Goal: Transaction & Acquisition: Purchase product/service

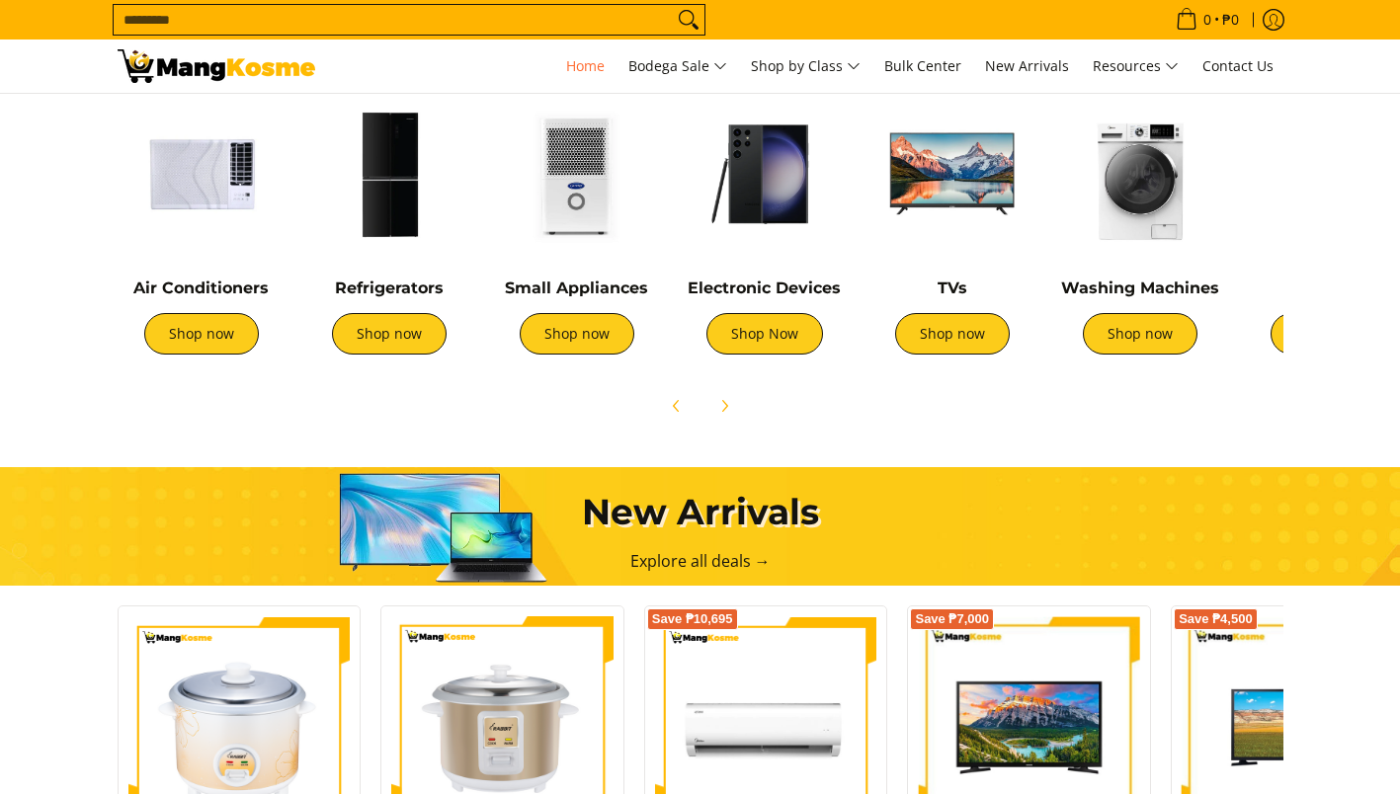
scroll to position [771, 0]
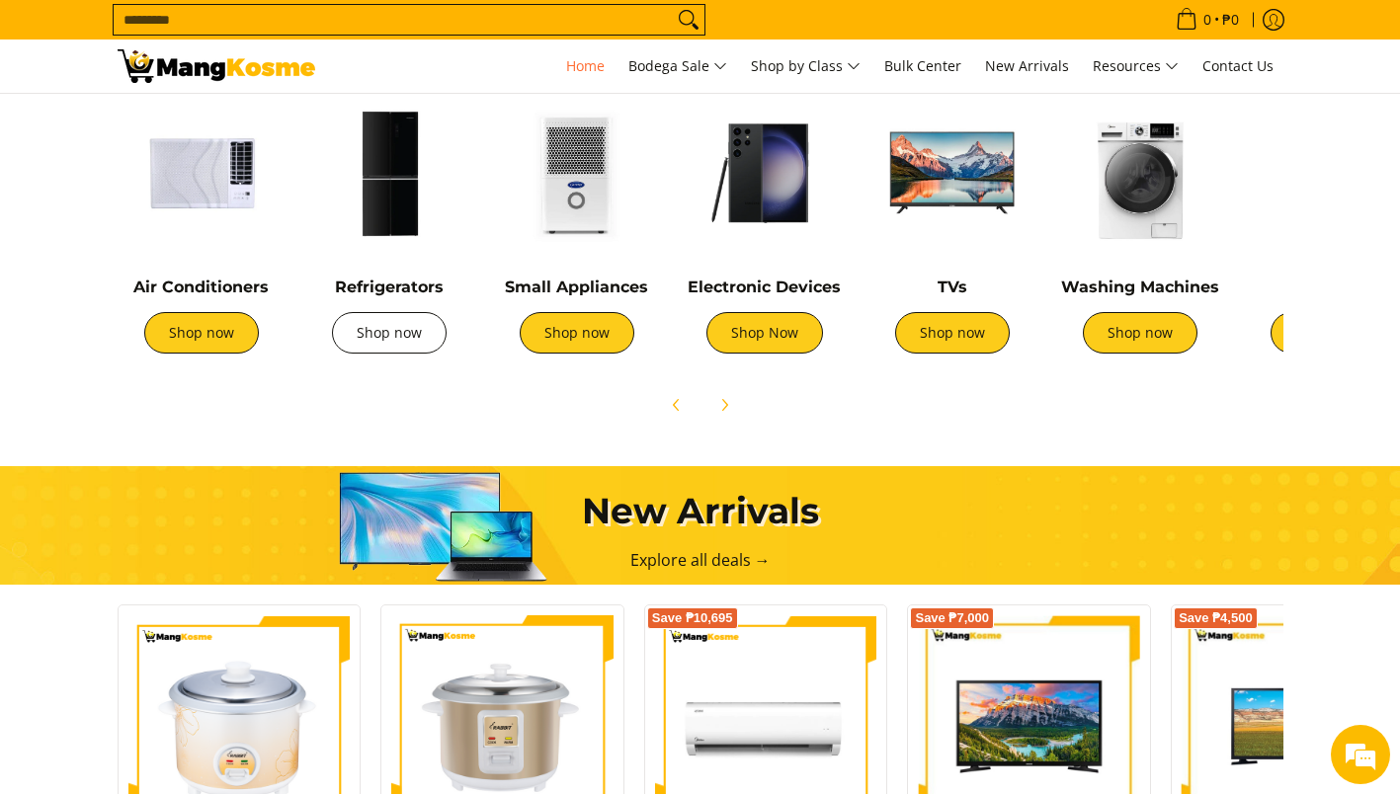
click at [404, 334] on link "Shop now" at bounding box center [389, 332] width 115 height 41
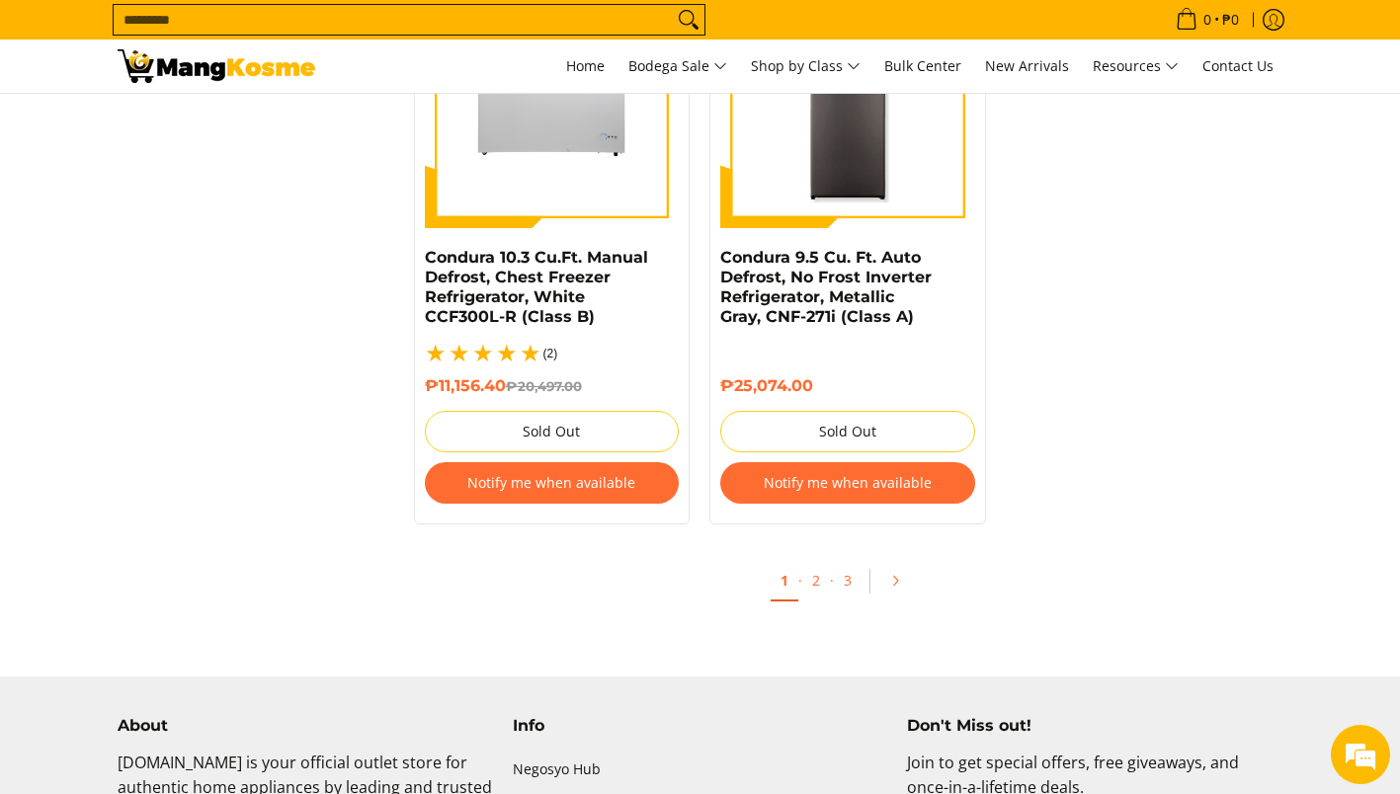
scroll to position [4421, 0]
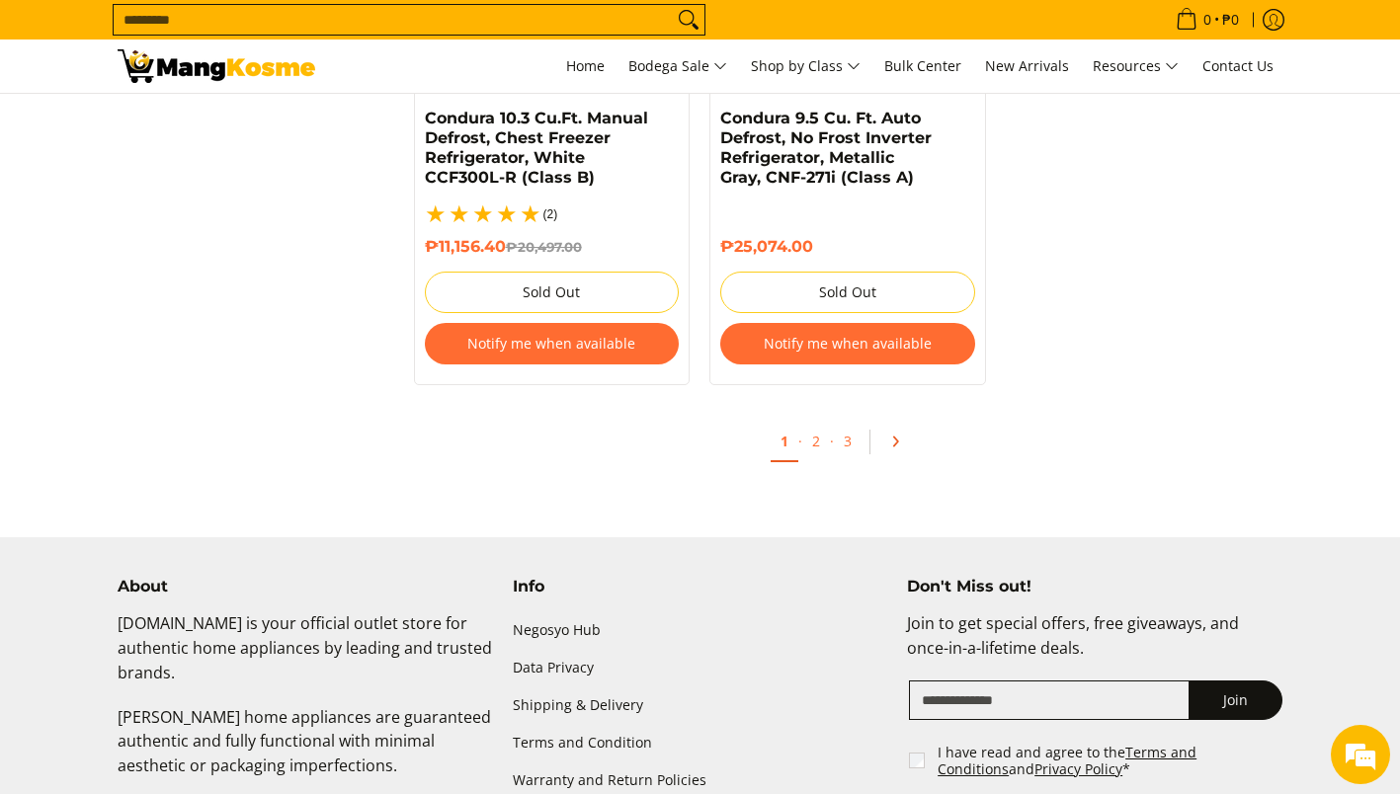
click at [890, 435] on icon "Pagination" at bounding box center [895, 442] width 14 height 14
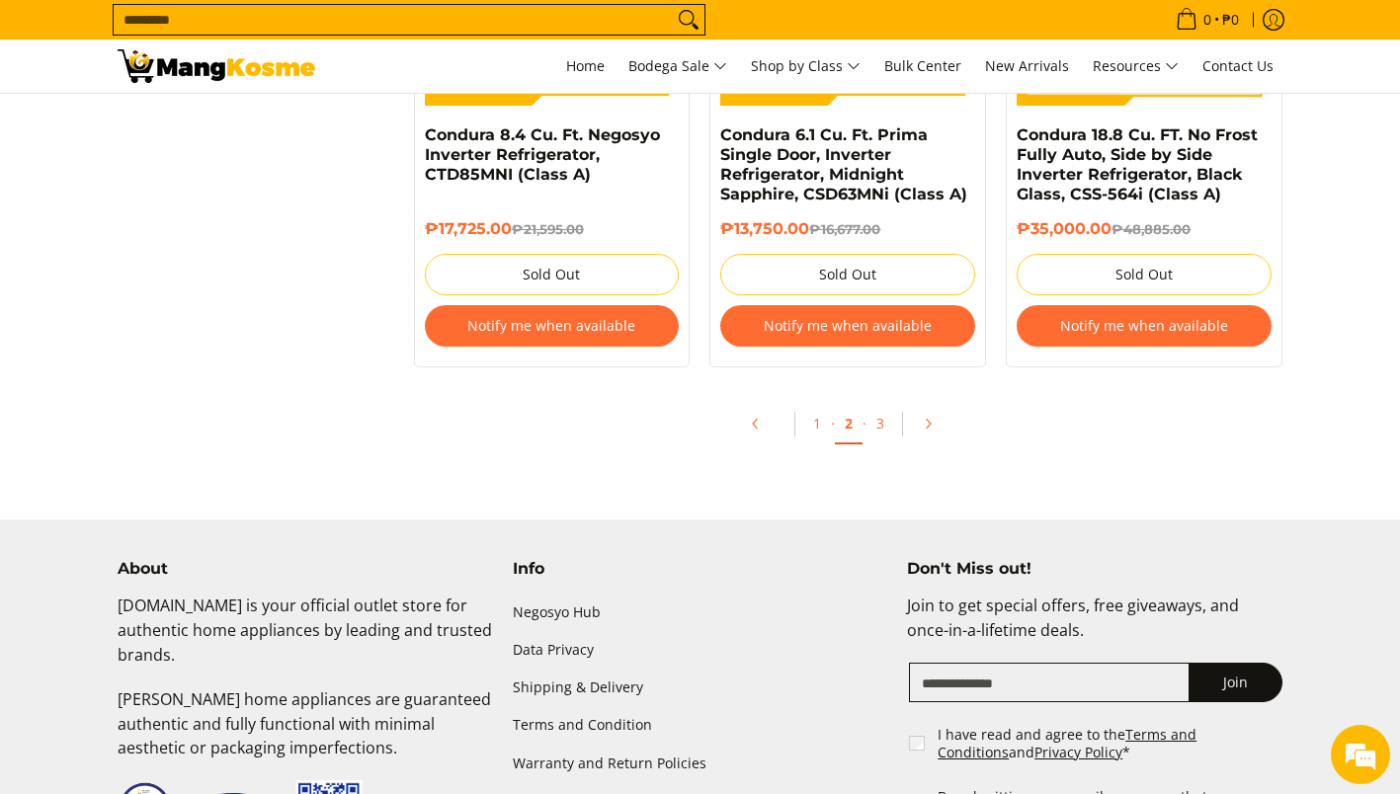
scroll to position [4423, 0]
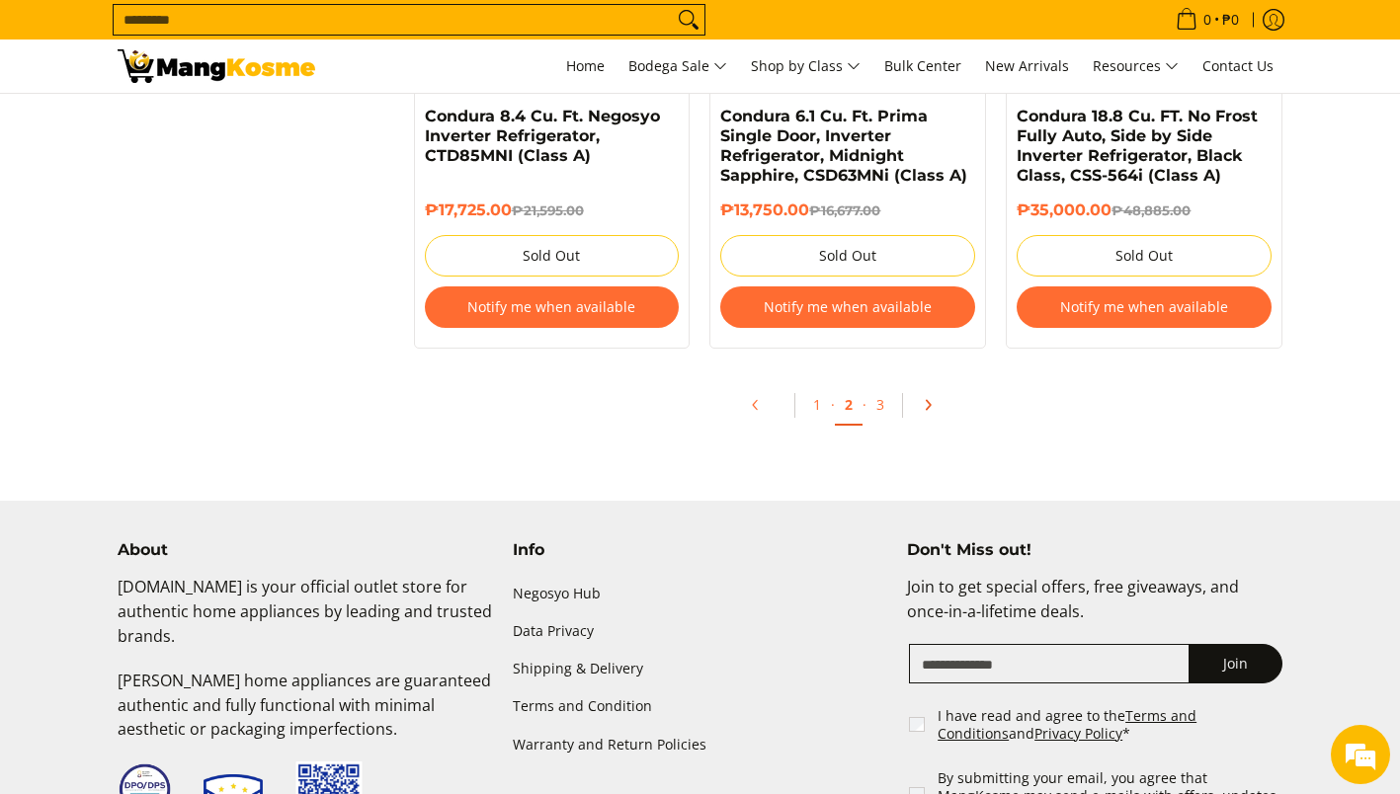
click at [919, 405] on link "Pagination" at bounding box center [934, 405] width 47 height 34
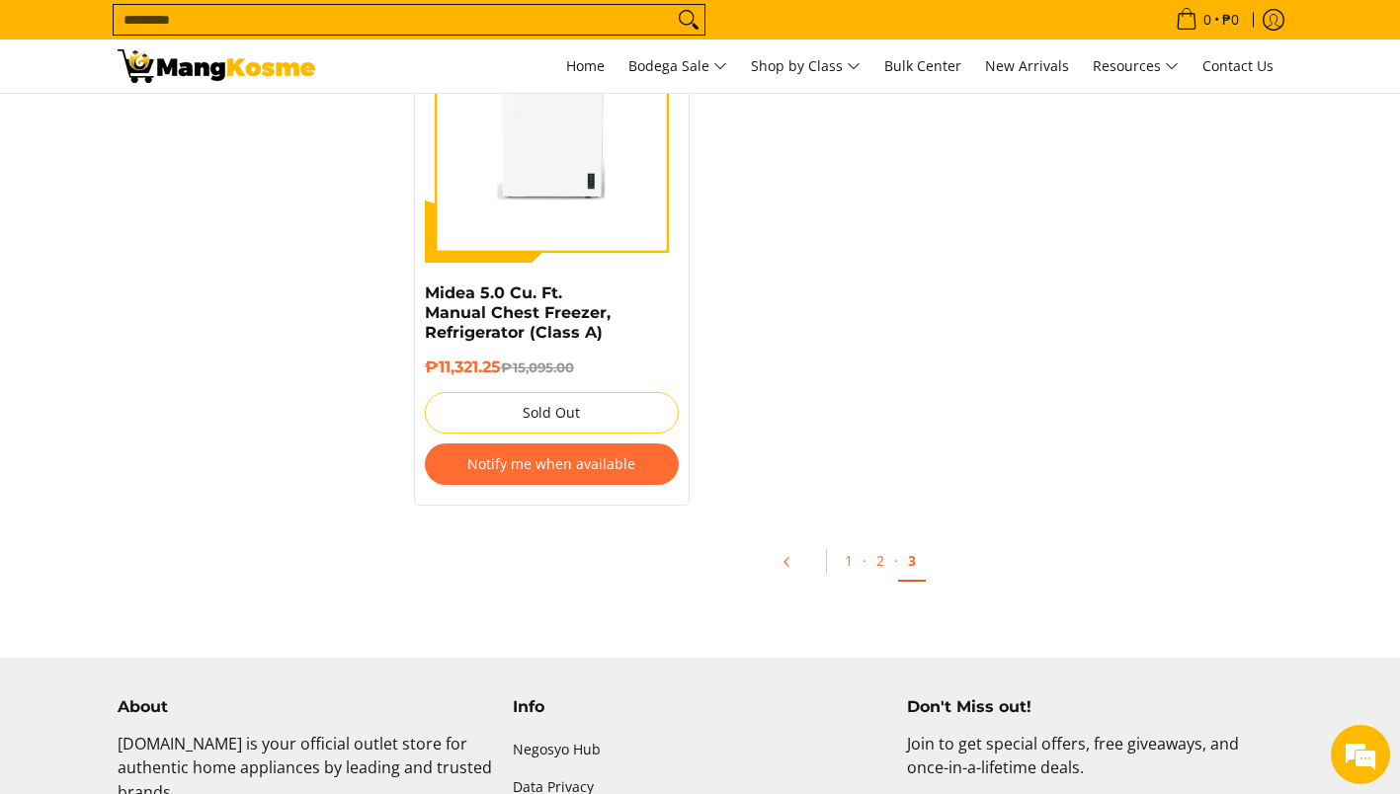
scroll to position [2128, 0]
